Goal: Information Seeking & Learning: Learn about a topic

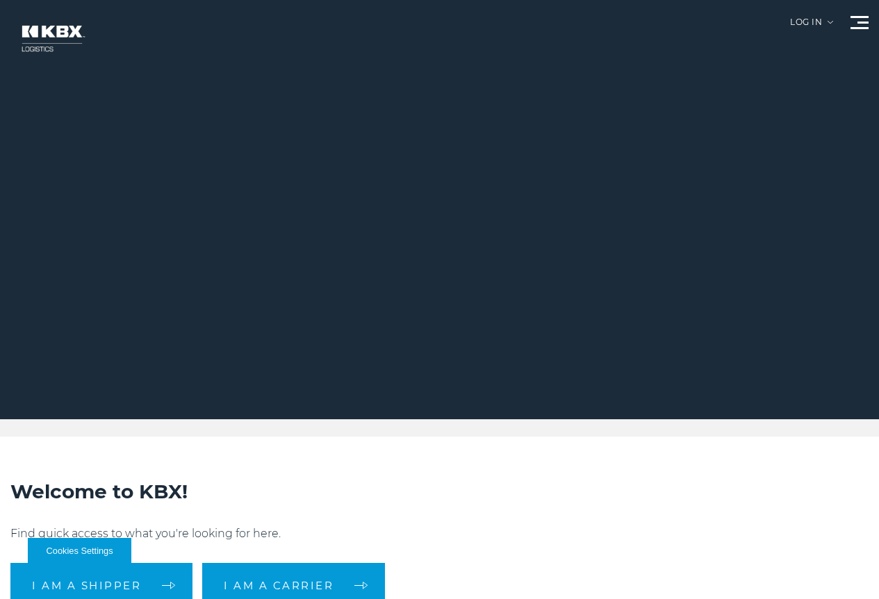
click at [0, 0] on link "Contact Us" at bounding box center [0, 0] width 0 height 0
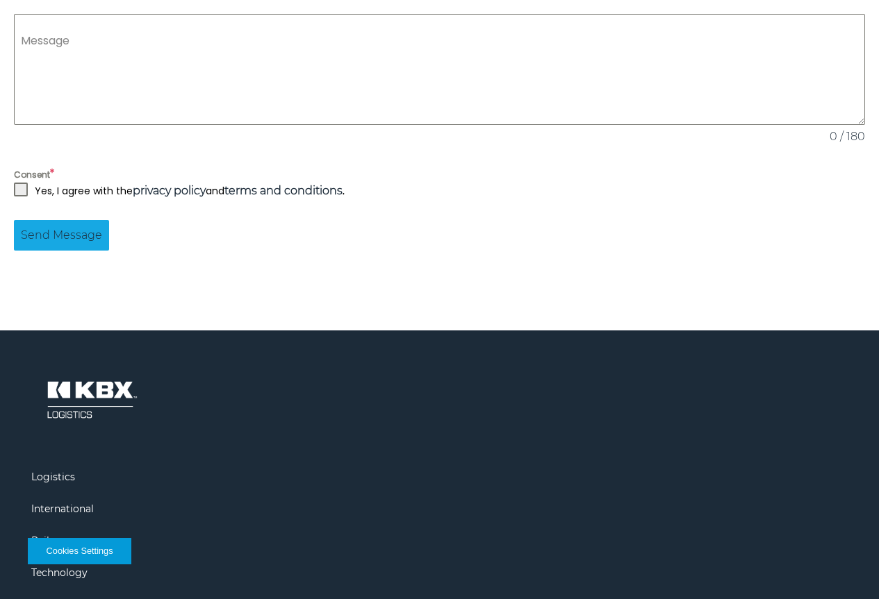
scroll to position [1354, 0]
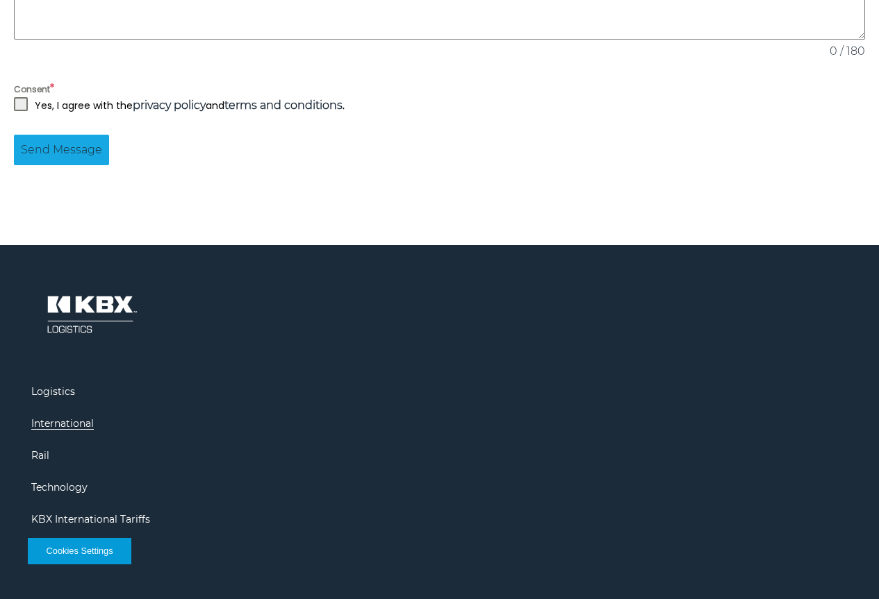
click at [94, 430] on link "International" at bounding box center [62, 423] width 63 height 13
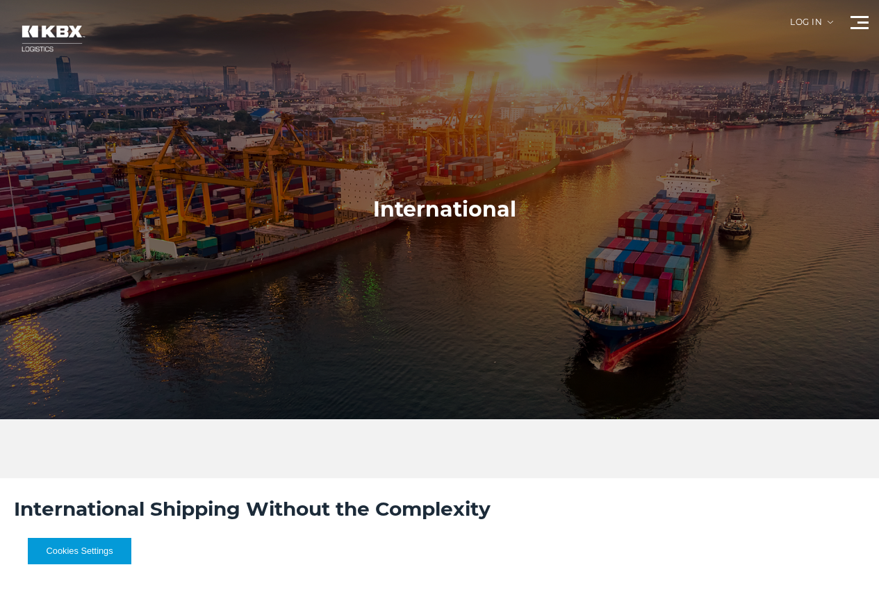
click at [0, 0] on link "About Us" at bounding box center [0, 0] width 0 height 0
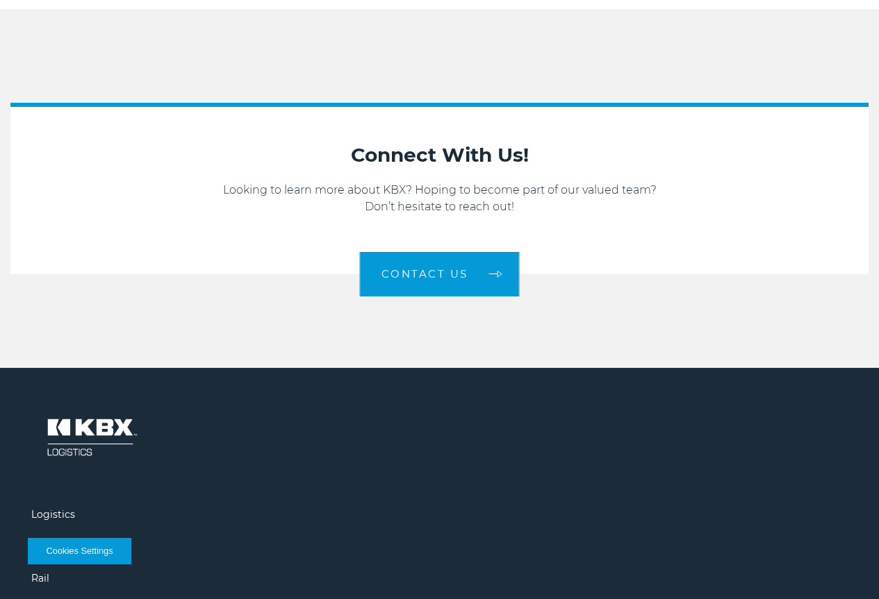
scroll to position [2192, 0]
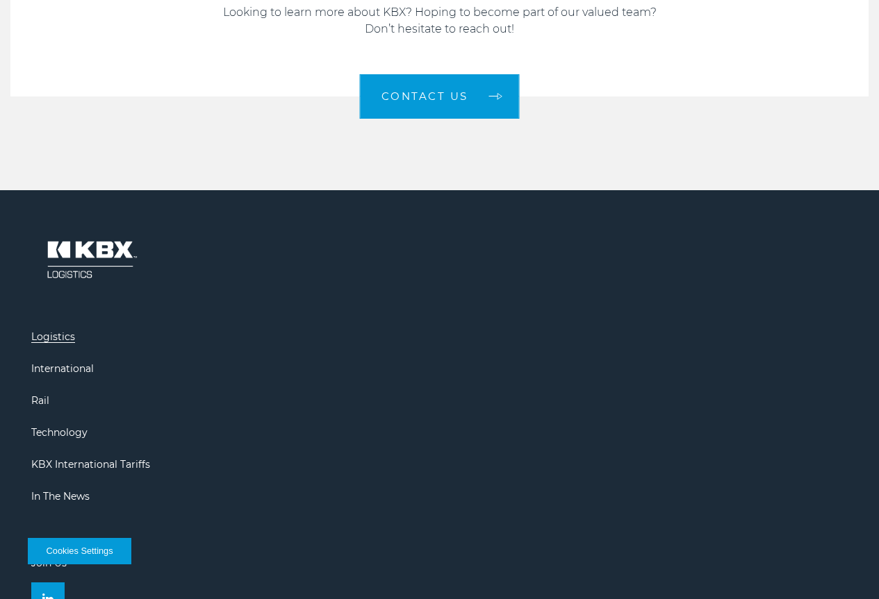
click at [75, 343] on link "Logistics" at bounding box center [53, 337] width 44 height 13
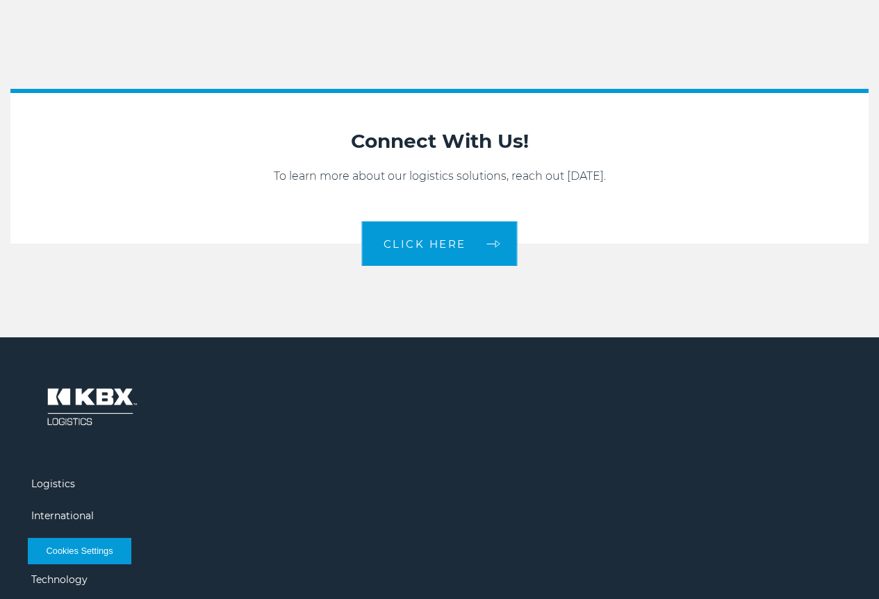
scroll to position [1528, 0]
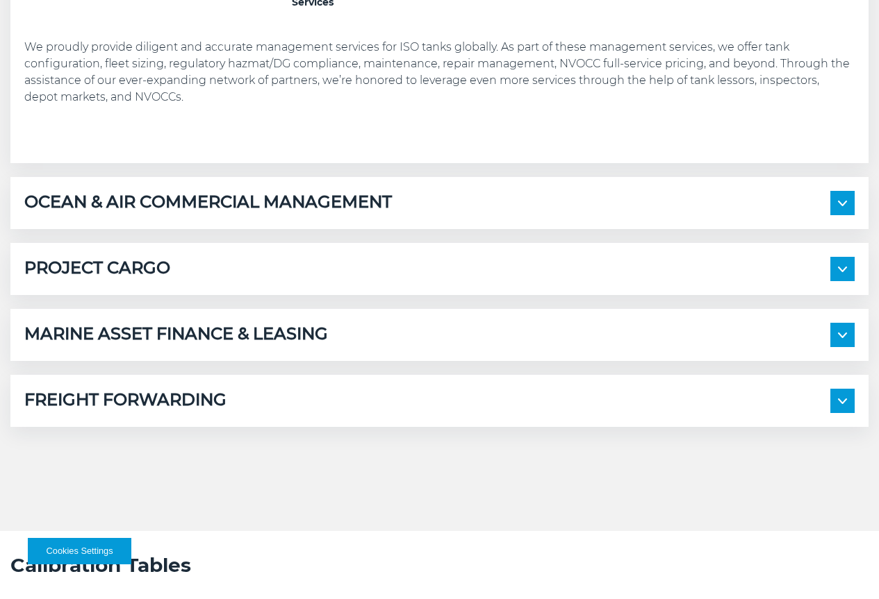
scroll to position [903, 0]
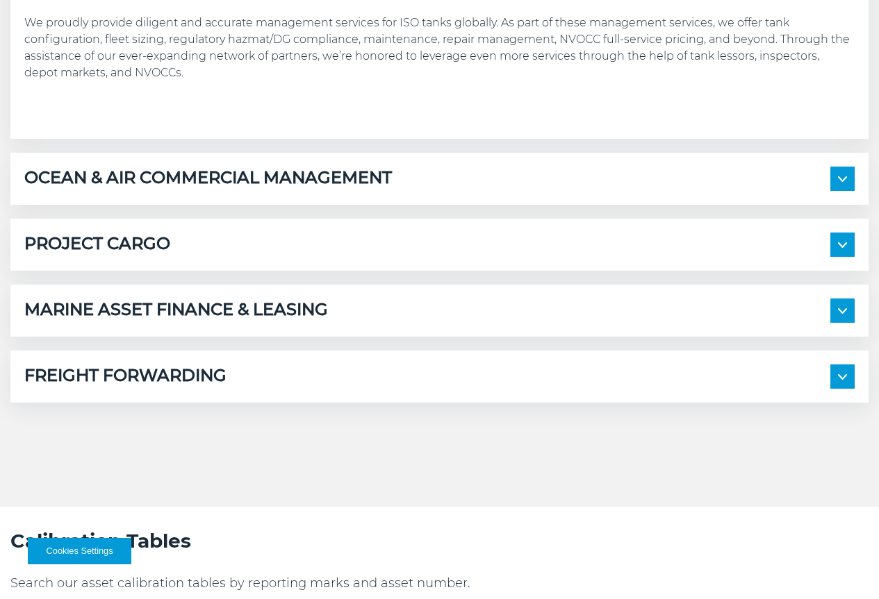
click at [463, 329] on section "ISO TANK MANAGEMENT ISO Tank Commercial Management Comprehensive ISO Tank Maint…" at bounding box center [439, 95] width 858 height 615
click at [392, 191] on h5 "OCEAN & AIR COMMERCIAL MANAGEMENT" at bounding box center [207, 179] width 367 height 24
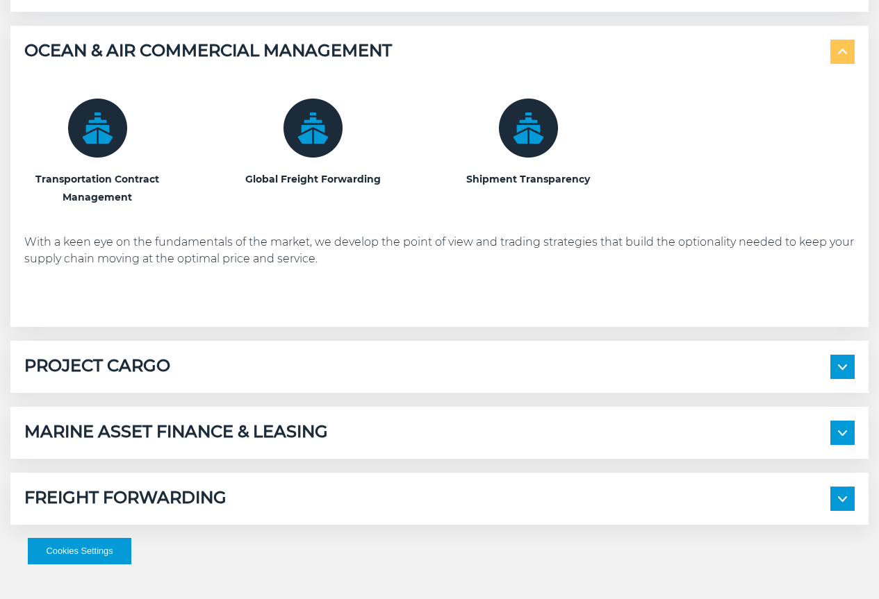
scroll to position [1042, 0]
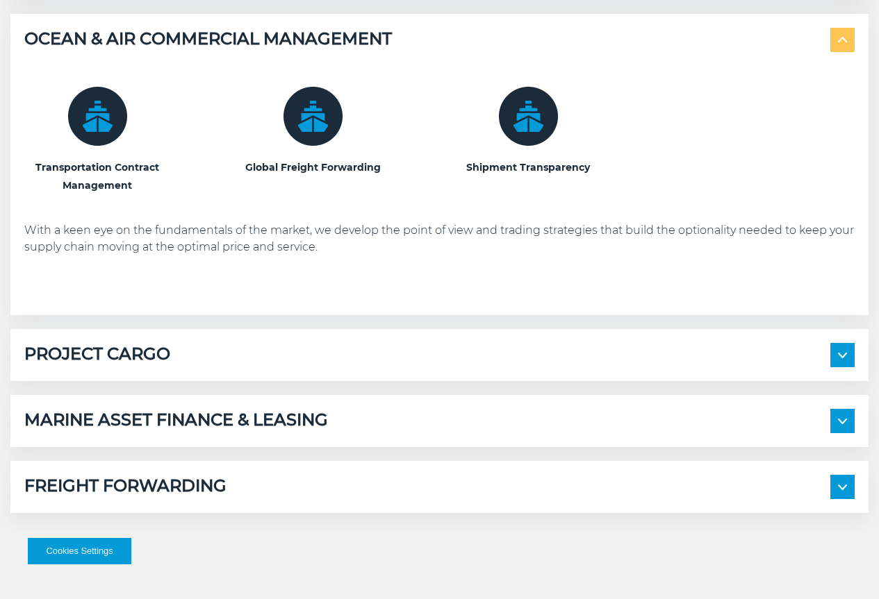
click at [342, 146] on img at bounding box center [312, 116] width 59 height 59
click at [359, 194] on div "Global Freight Forwarding" at bounding box center [313, 141] width 146 height 108
click at [127, 146] on img at bounding box center [97, 116] width 59 height 59
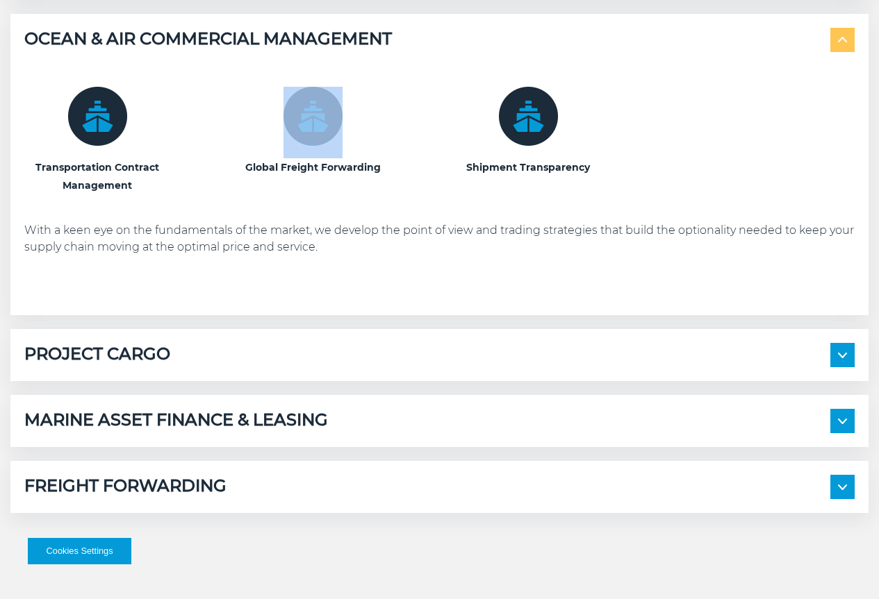
click at [127, 146] on img at bounding box center [97, 116] width 59 height 59
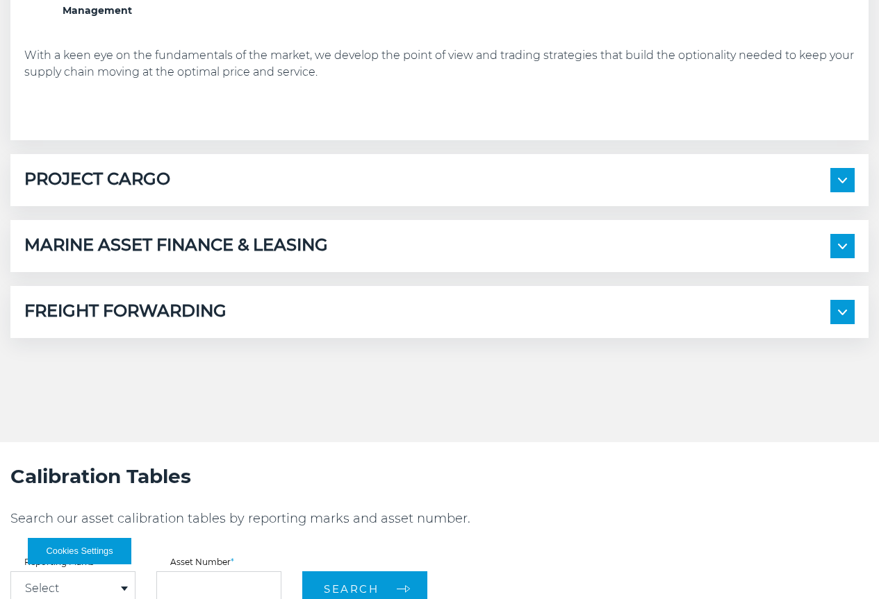
scroll to position [1459, 0]
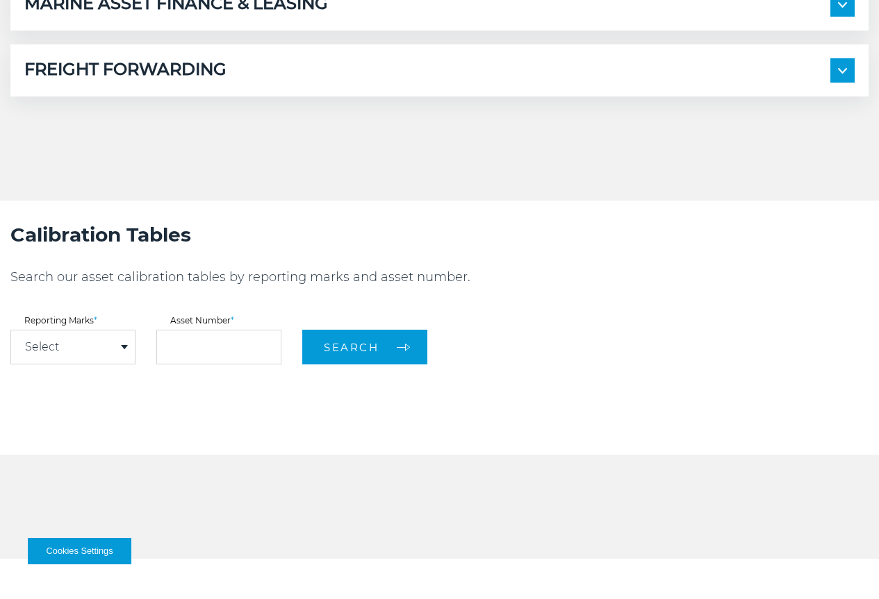
click at [437, 97] on div "FREIGHT FORWARDING Full-Service Transportation Scheduling International Customs…" at bounding box center [439, 70] width 858 height 52
click at [443, 83] on div "FREIGHT FORWARDING" at bounding box center [439, 70] width 830 height 24
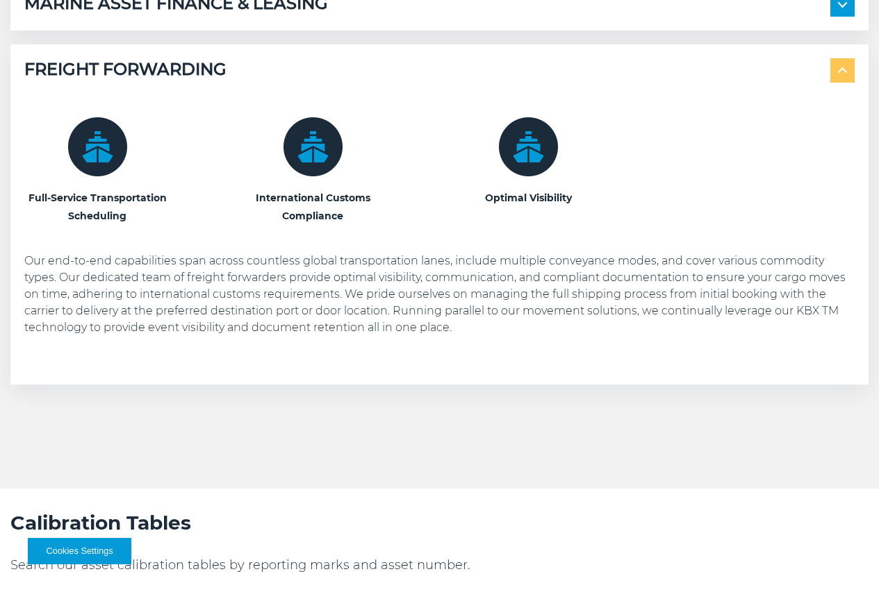
click at [385, 225] on div "International Customs Compliance" at bounding box center [313, 171] width 146 height 108
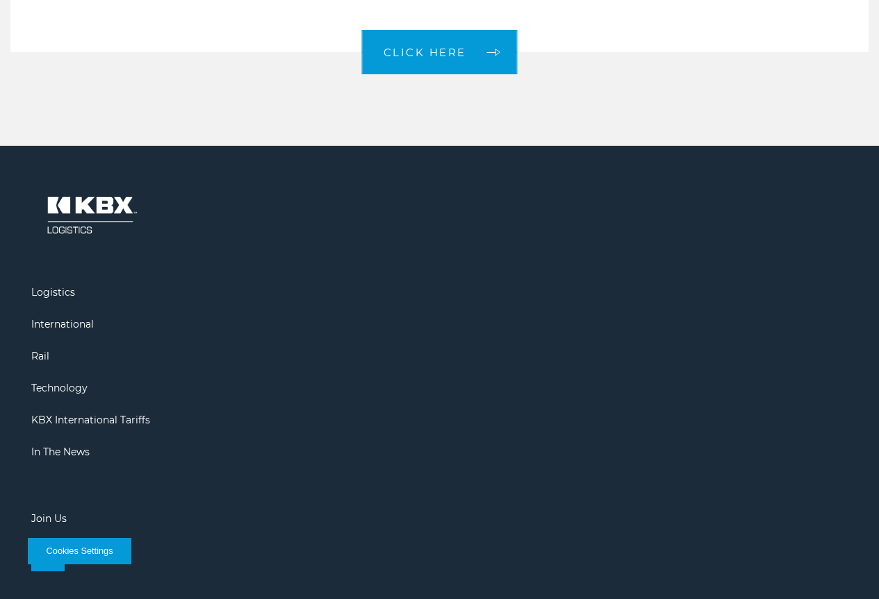
scroll to position [2686, 0]
